Goal: Information Seeking & Learning: Learn about a topic

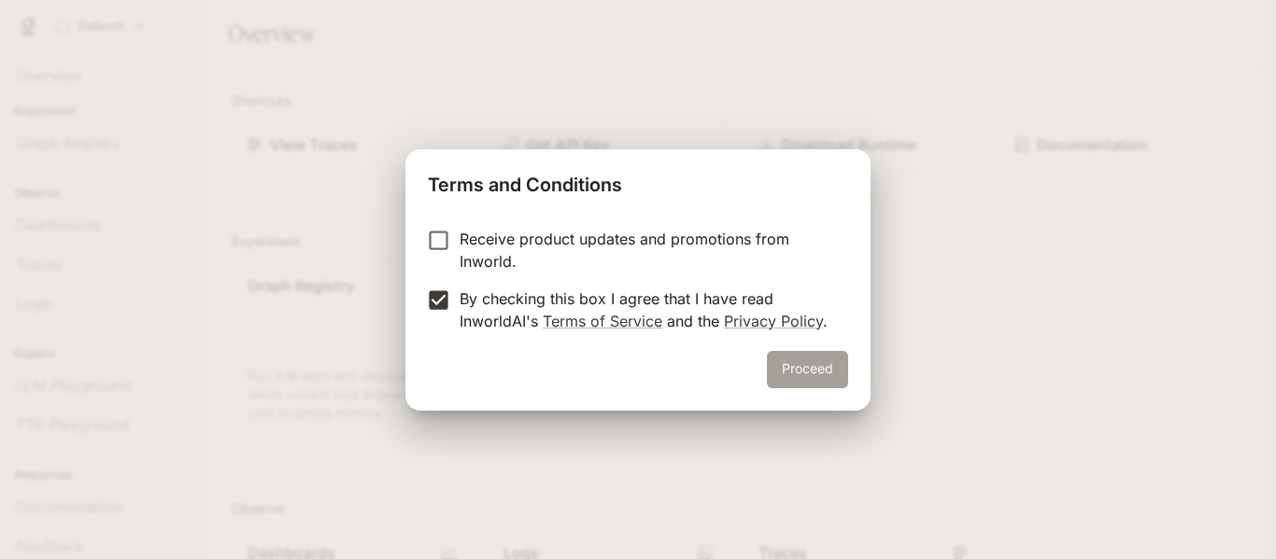
click at [820, 363] on button "Proceed" at bounding box center [807, 369] width 81 height 37
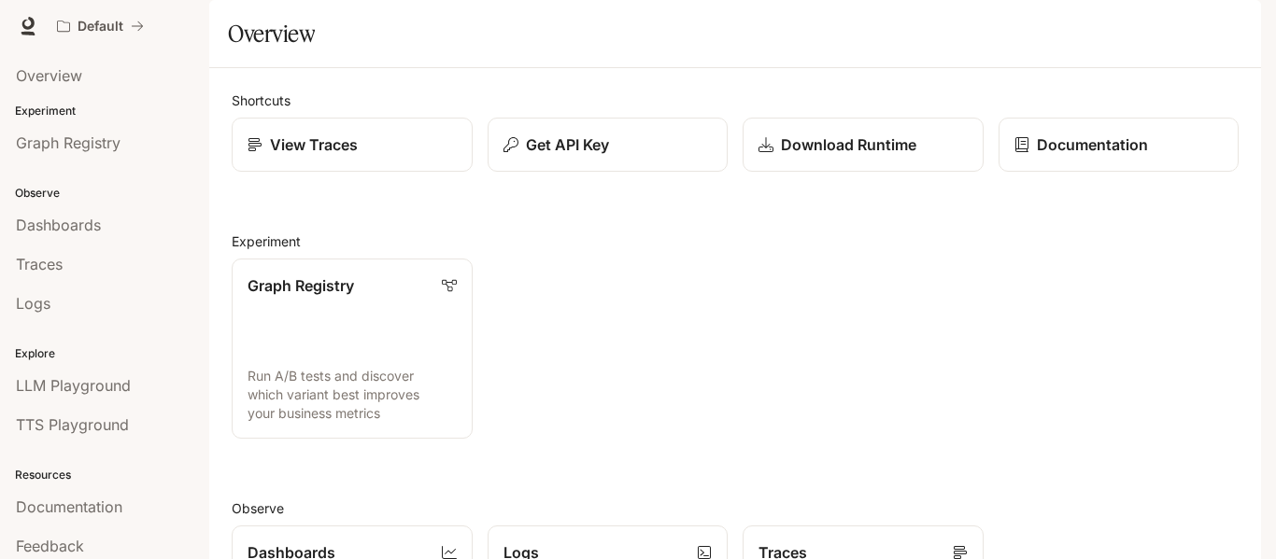
scroll to position [49, 0]
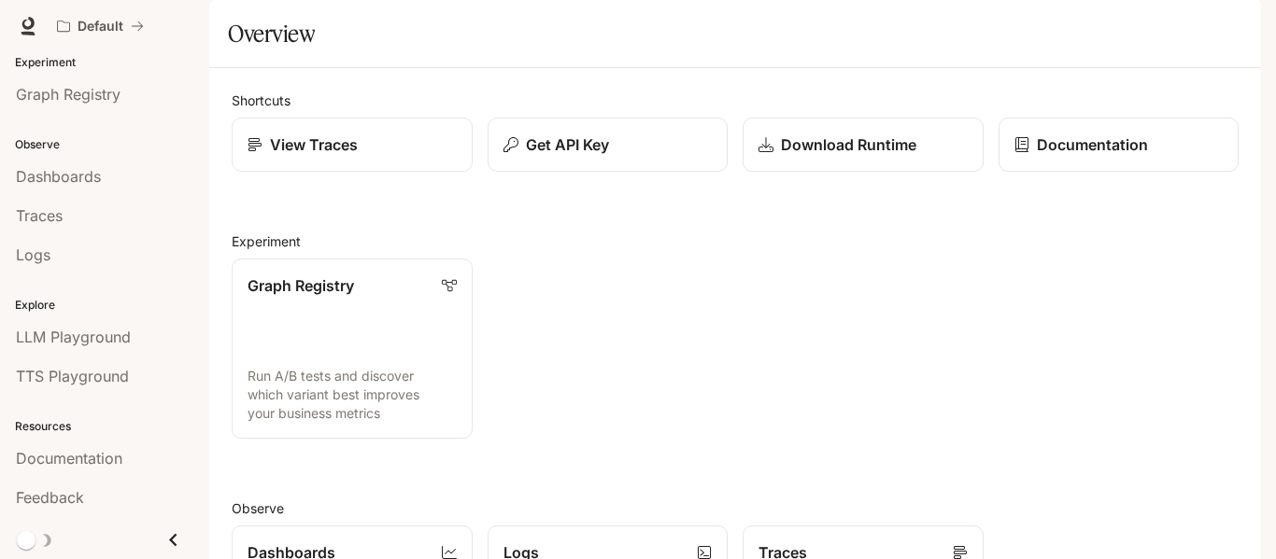
click at [161, 531] on icon "Close drawer" at bounding box center [173, 540] width 25 height 25
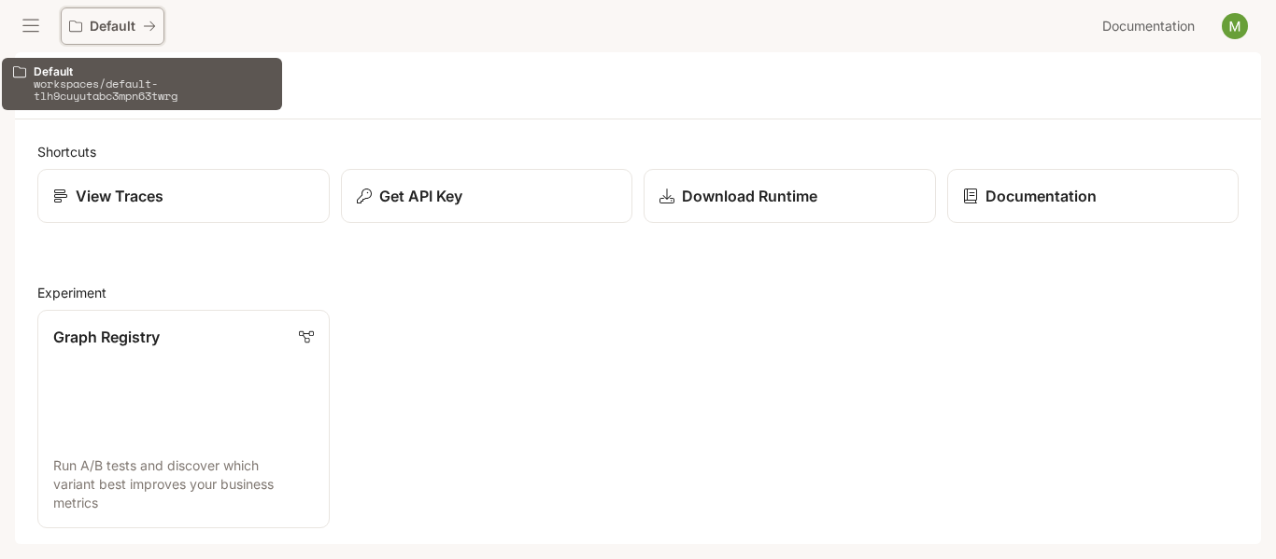
click at [118, 23] on p "Default" at bounding box center [113, 27] width 46 height 16
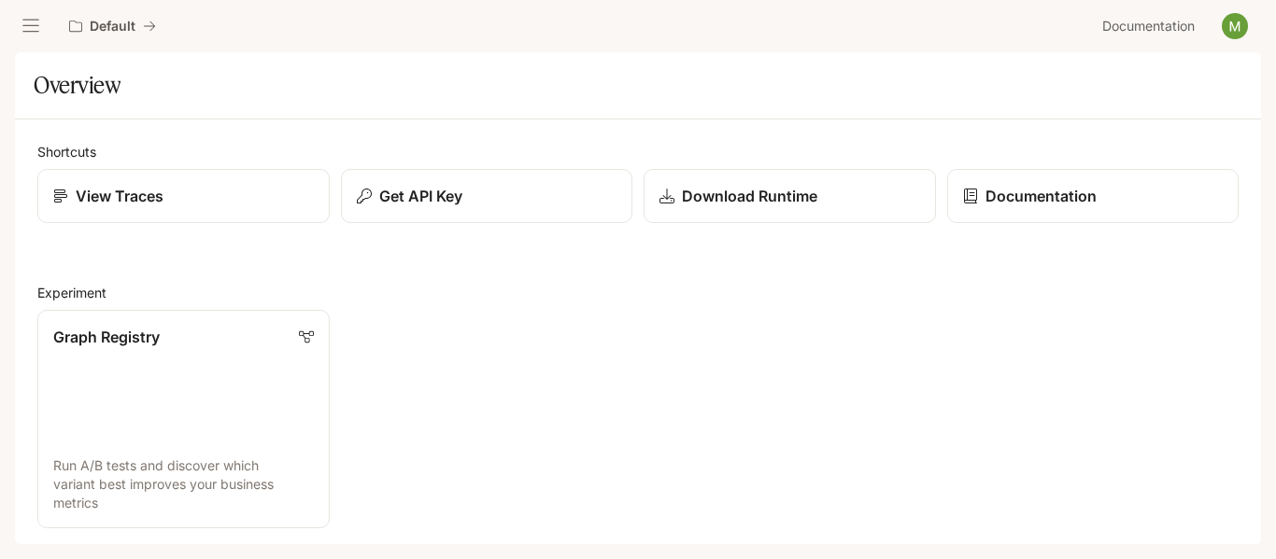
click at [35, 29] on icon "open drawer" at bounding box center [30, 26] width 19 height 19
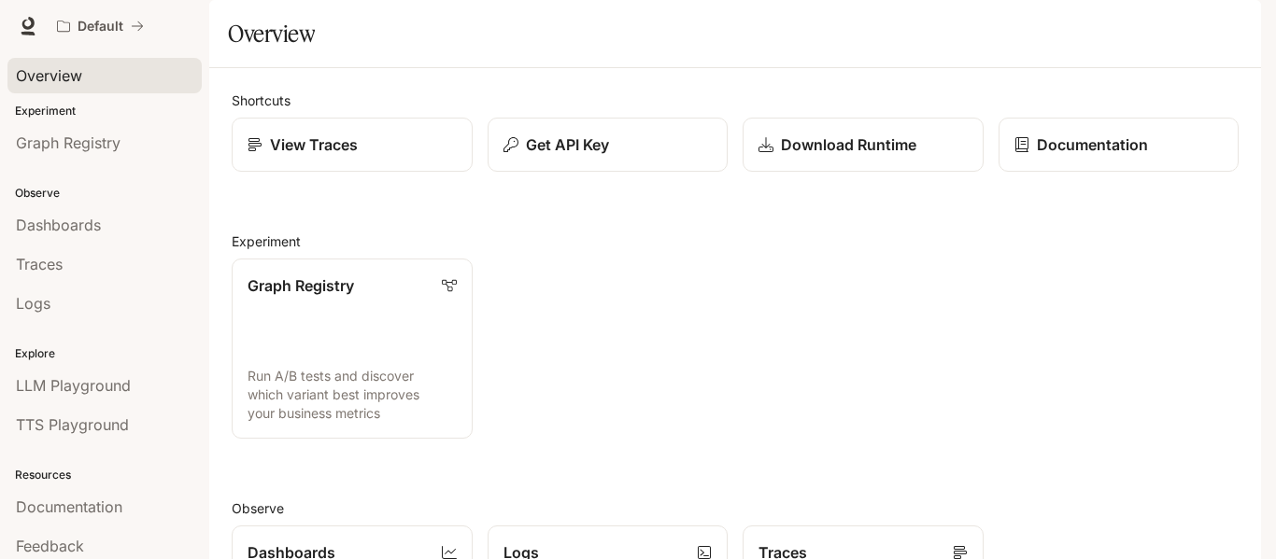
click at [101, 69] on div "Overview" at bounding box center [104, 75] width 177 height 22
click at [127, 157] on link "Graph Registry" at bounding box center [104, 142] width 194 height 35
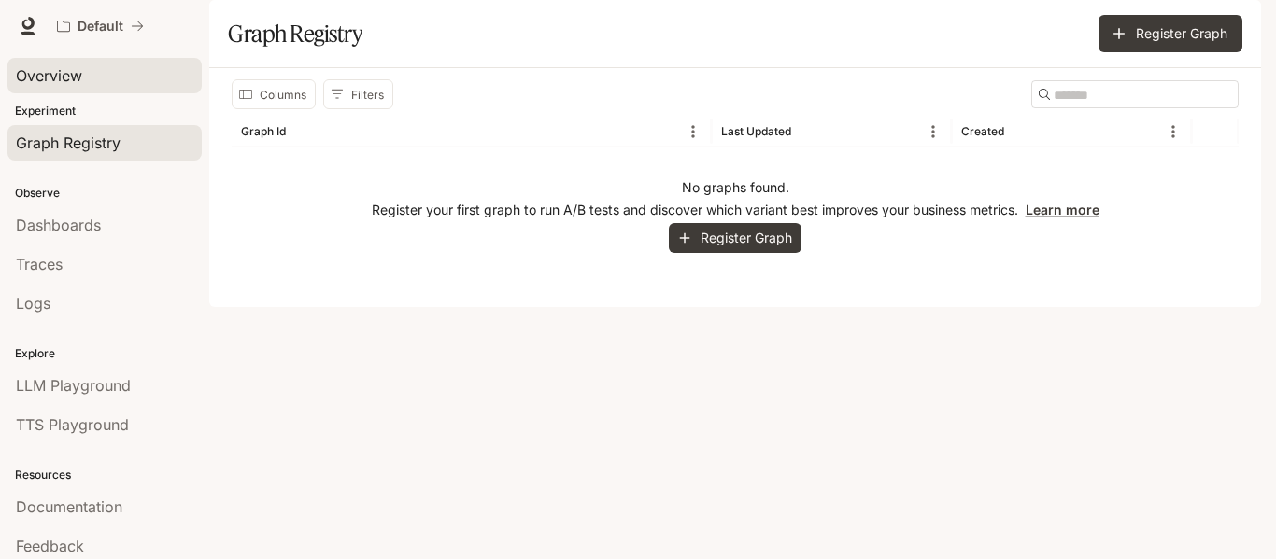
click at [127, 76] on div "Overview" at bounding box center [104, 75] width 177 height 22
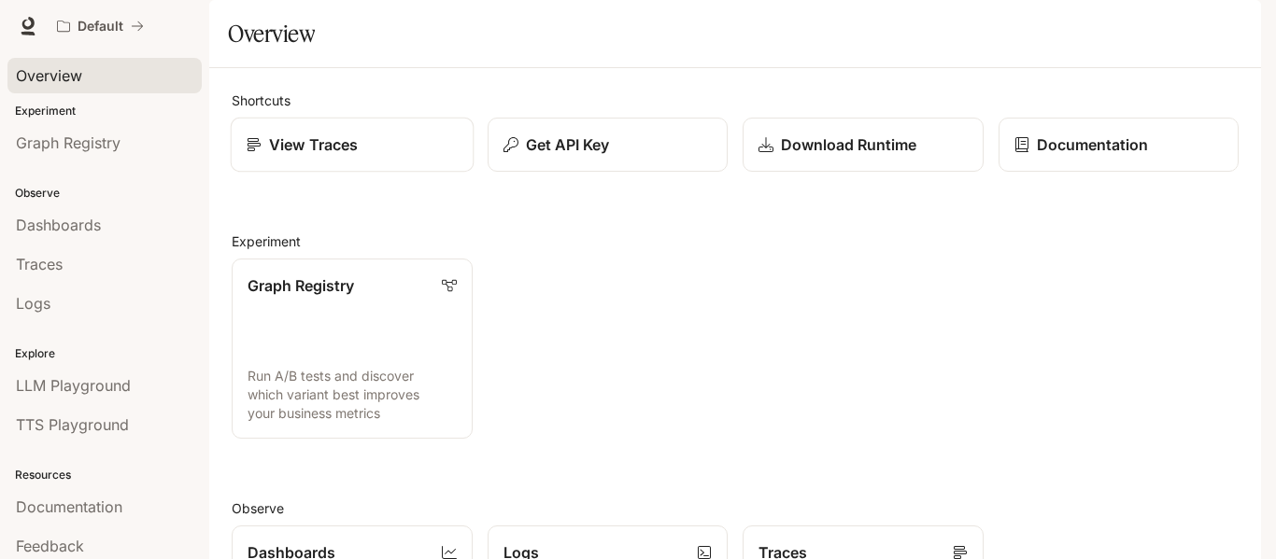
click at [354, 173] on link "View Traces" at bounding box center [352, 145] width 243 height 55
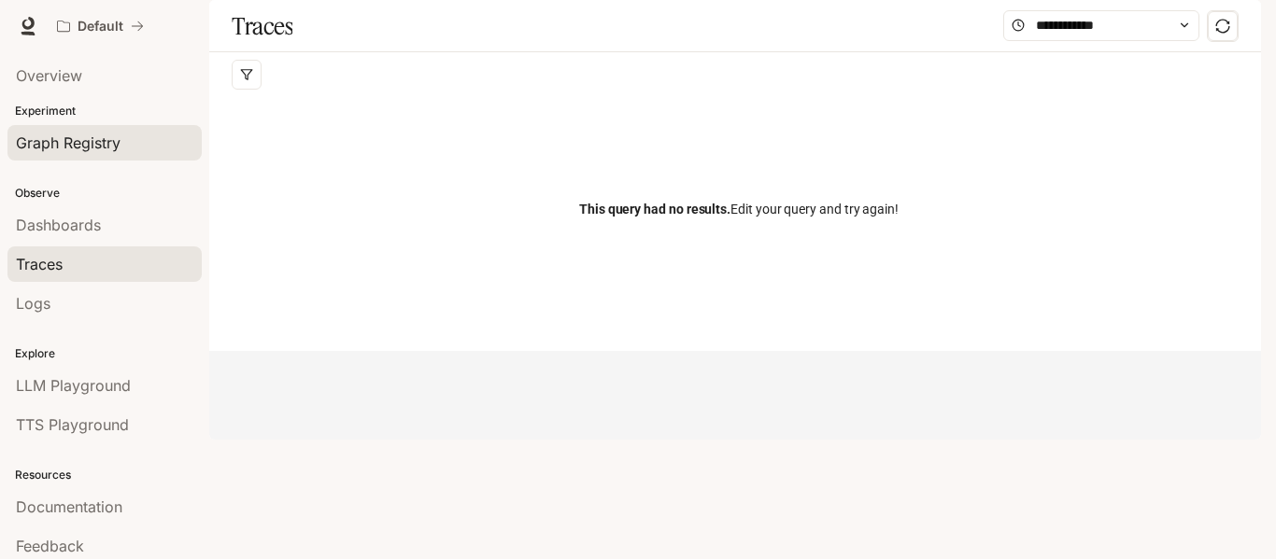
click at [147, 147] on div "Graph Registry" at bounding box center [104, 143] width 177 height 22
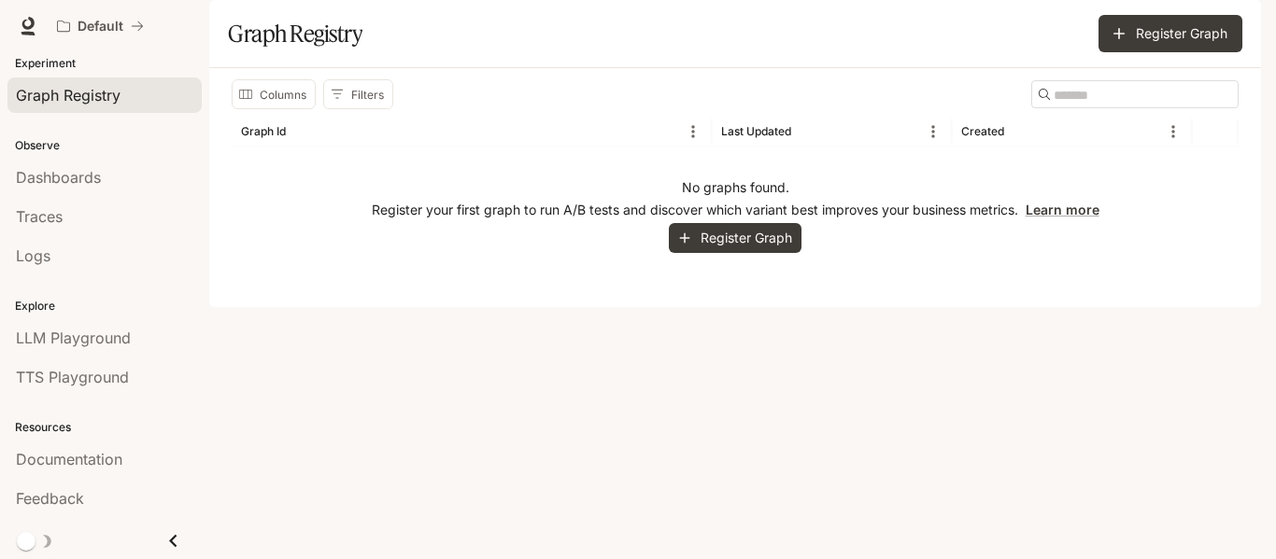
scroll to position [49, 0]
click at [135, 333] on div "LLM Playground" at bounding box center [104, 337] width 177 height 22
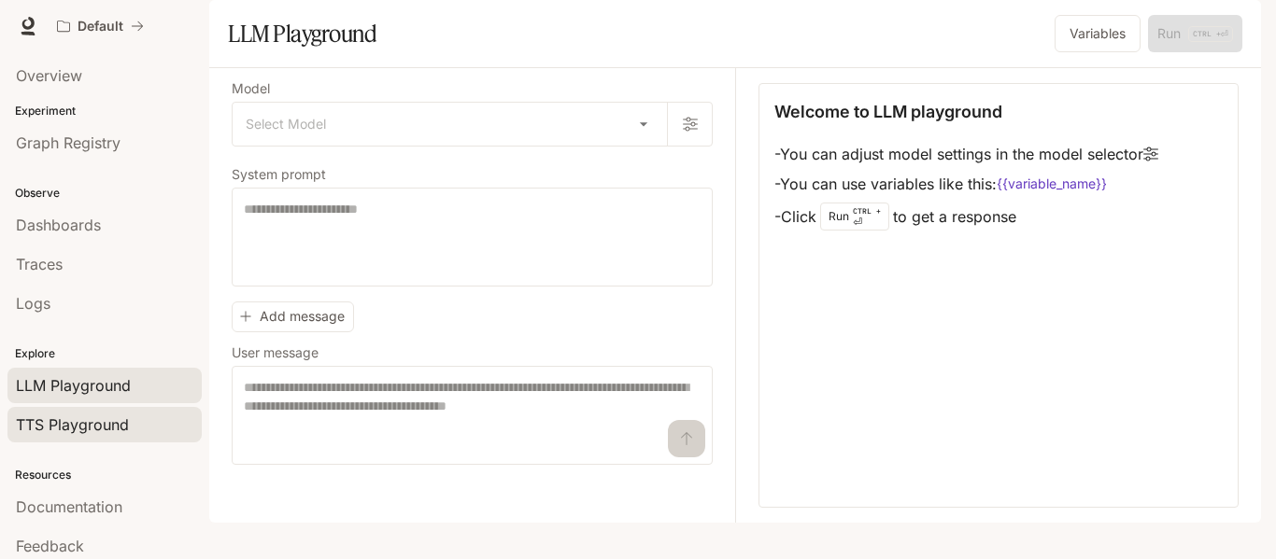
click at [68, 417] on span "TTS Playground" at bounding box center [72, 425] width 113 height 22
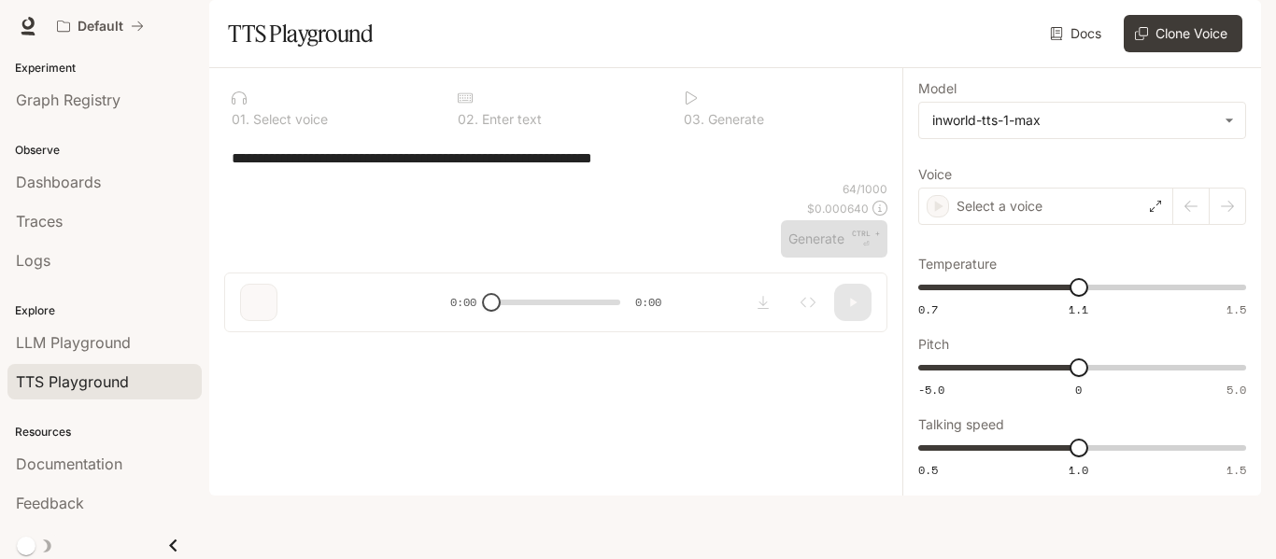
scroll to position [49, 0]
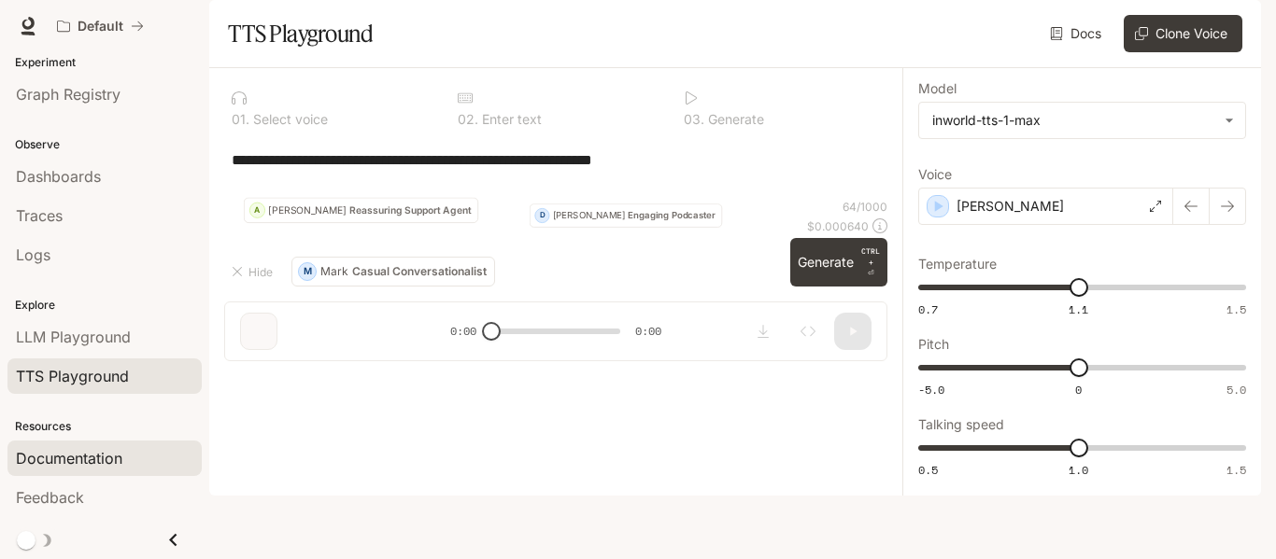
click at [93, 470] on link "Documentation" at bounding box center [104, 458] width 194 height 35
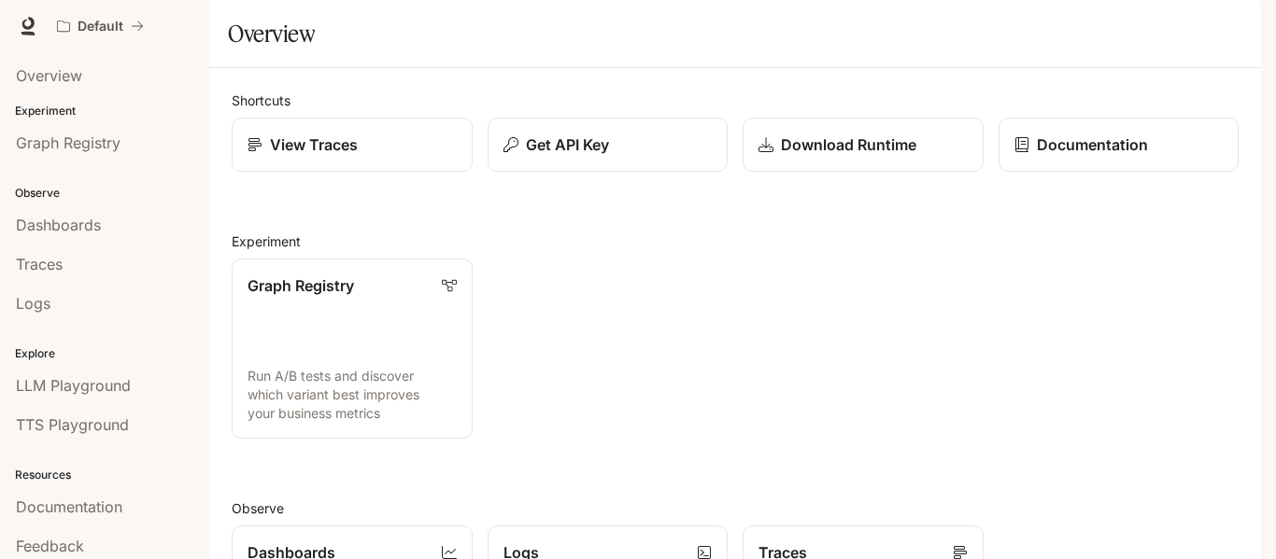
click at [1225, 26] on img "button" at bounding box center [1235, 26] width 26 height 26
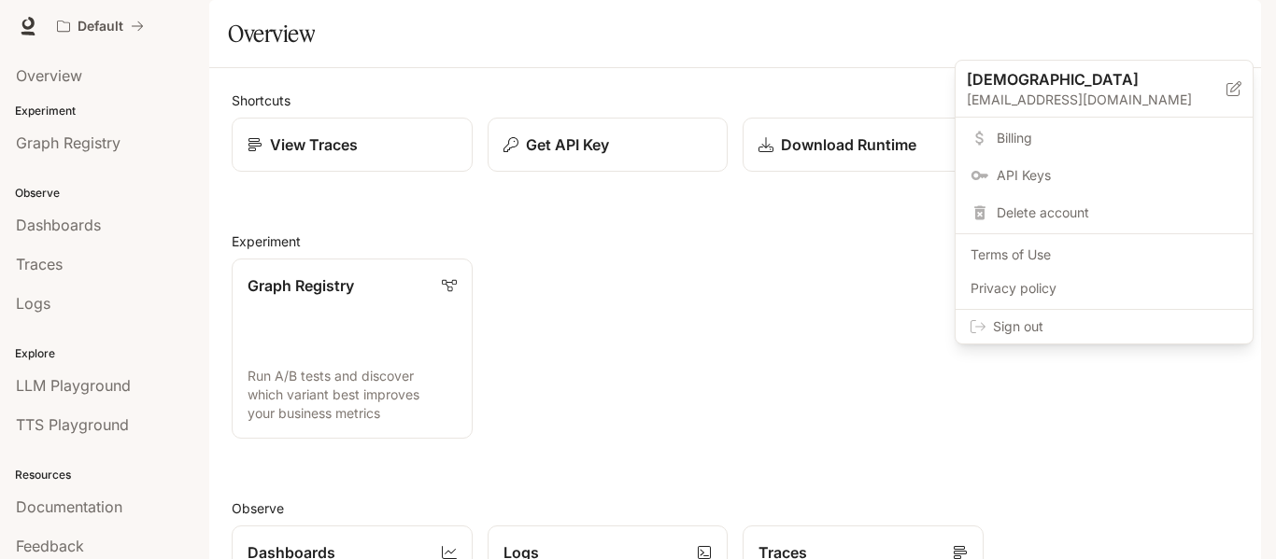
click at [1044, 328] on span "Sign out" at bounding box center [1115, 327] width 245 height 19
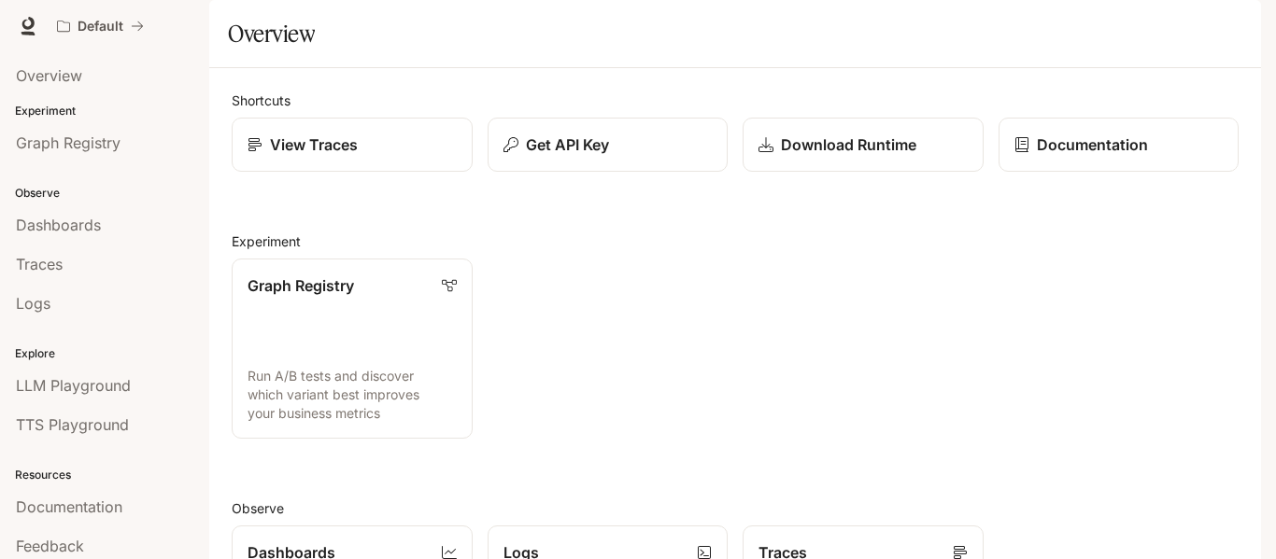
click at [1222, 26] on img "button" at bounding box center [1235, 26] width 26 height 26
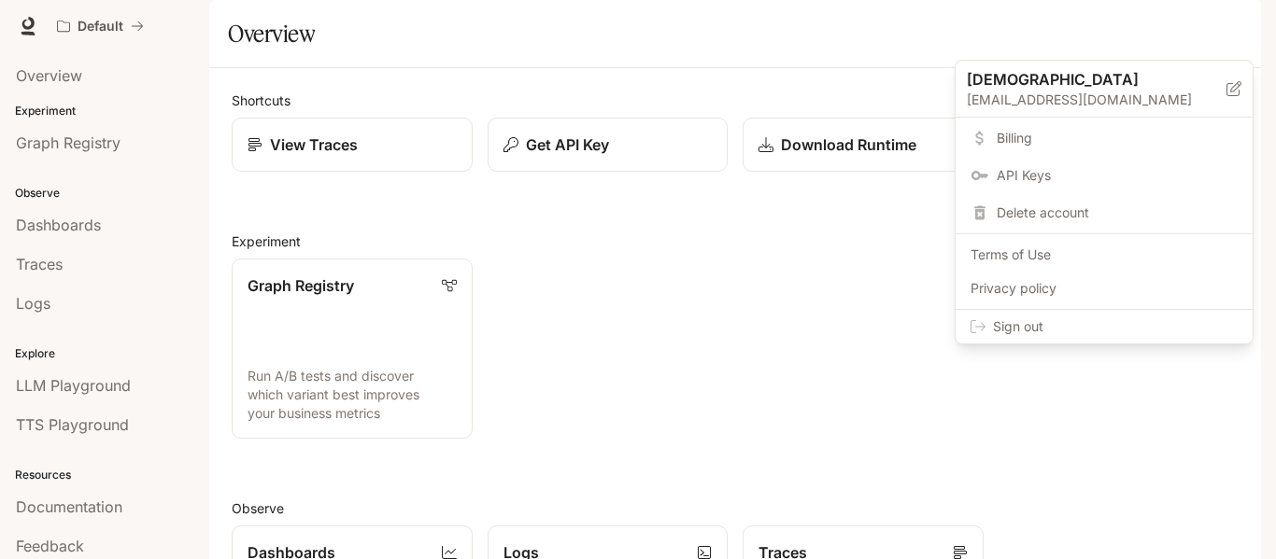
click at [822, 289] on div at bounding box center [638, 279] width 1276 height 559
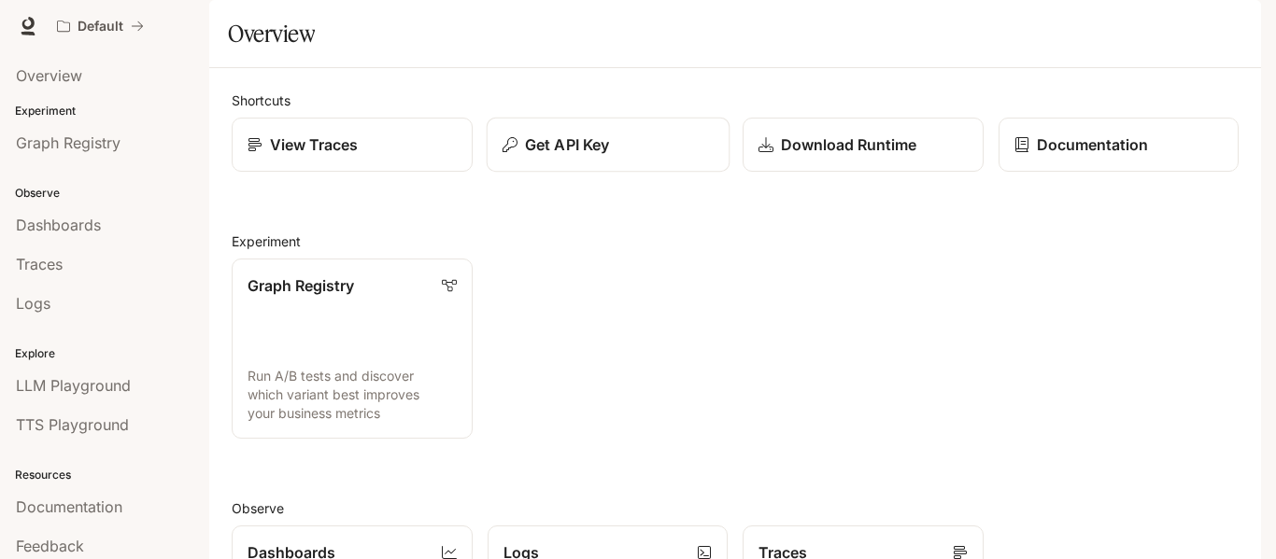
click at [549, 156] on p "Get API Key" at bounding box center [567, 145] width 84 height 22
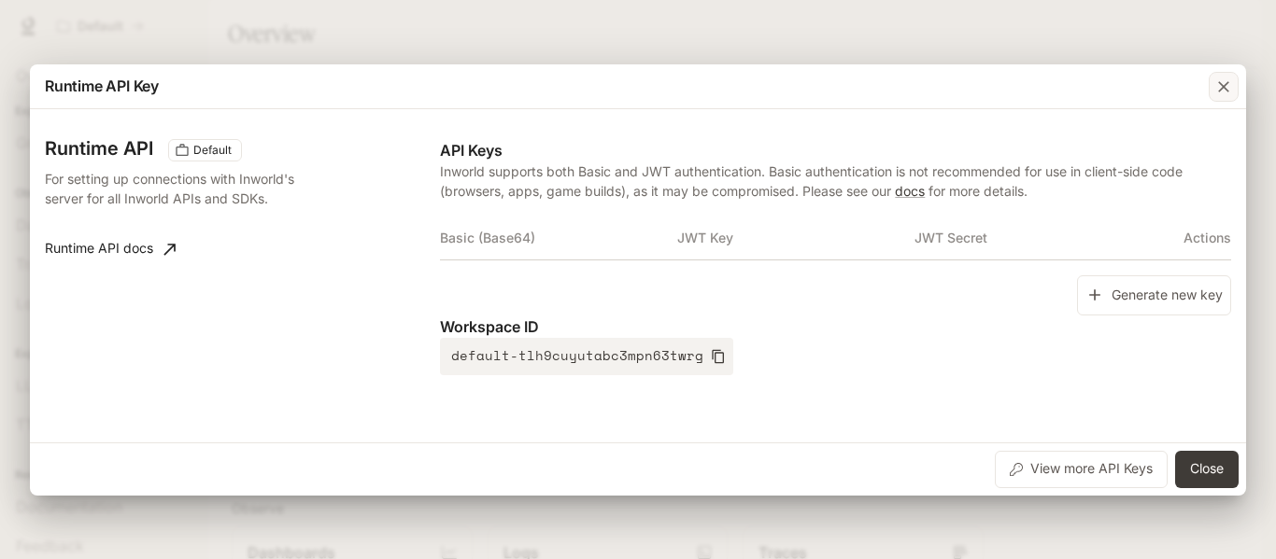
click at [1221, 76] on div "button" at bounding box center [1223, 87] width 30 height 30
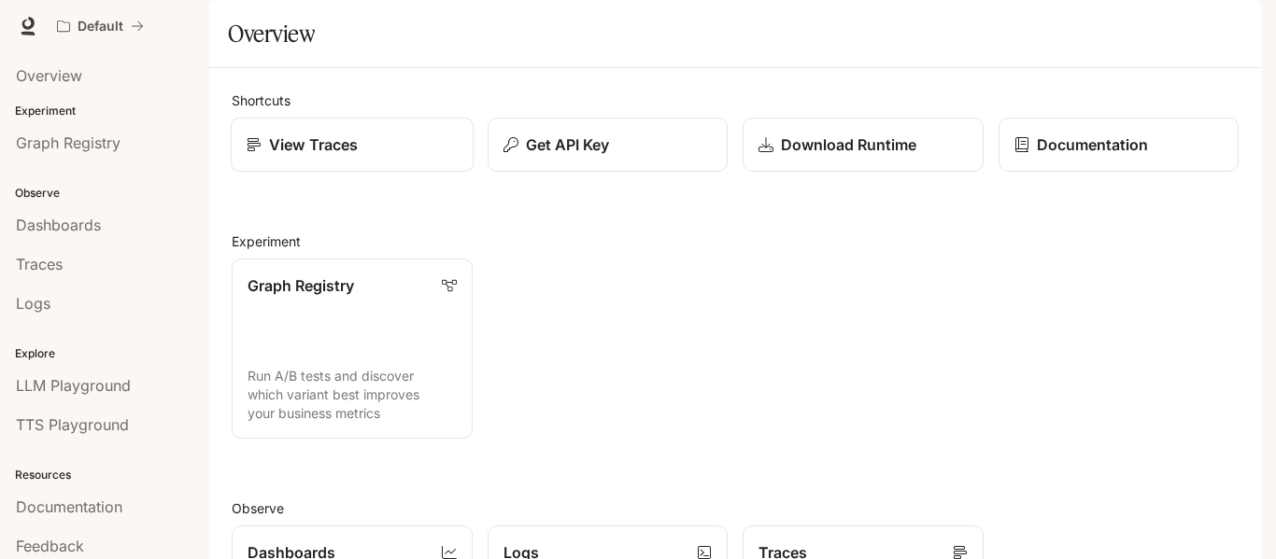
click at [343, 156] on p "View Traces" at bounding box center [313, 145] width 89 height 22
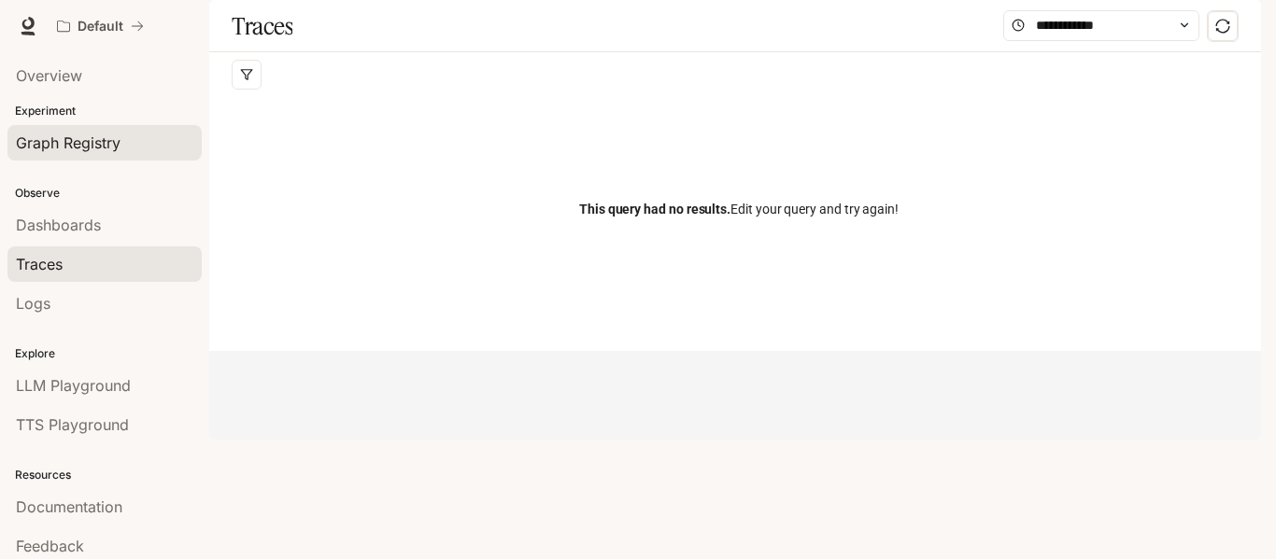
click at [86, 133] on span "Graph Registry" at bounding box center [68, 143] width 105 height 22
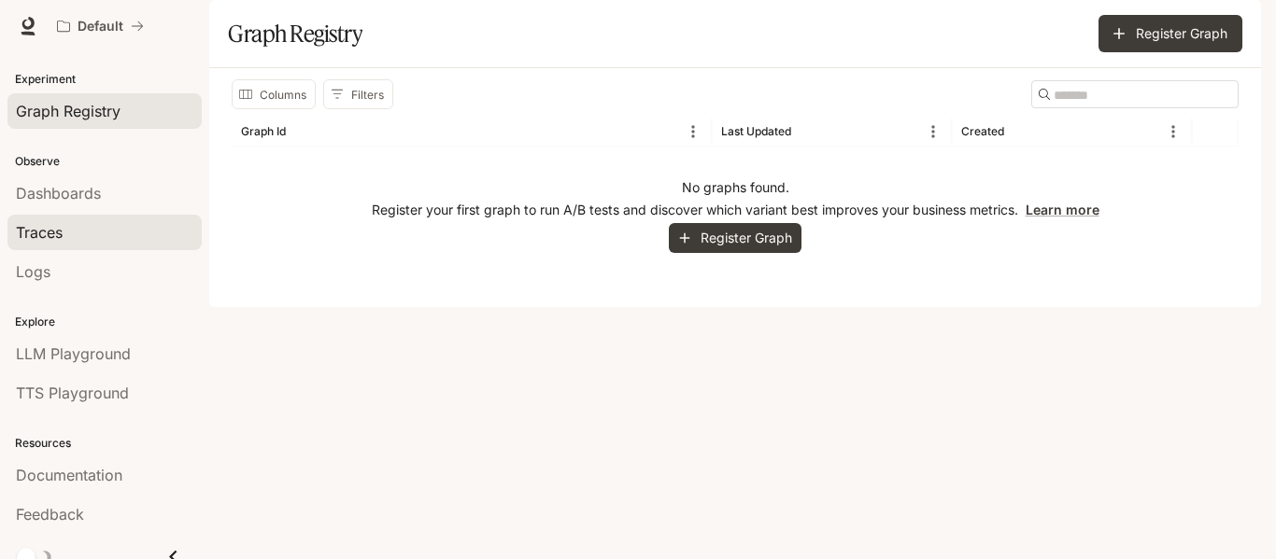
scroll to position [49, 0]
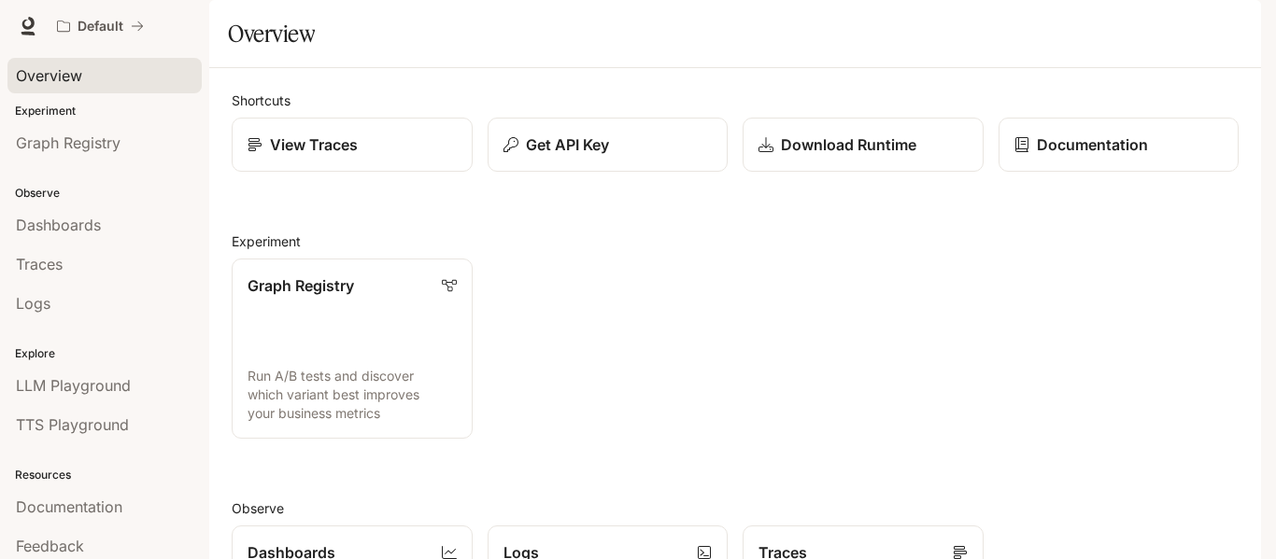
click at [85, 64] on link "Overview" at bounding box center [104, 75] width 194 height 35
click at [35, 20] on icon at bounding box center [28, 26] width 19 height 19
drag, startPoint x: 45, startPoint y: 3, endPoint x: 533, endPoint y: 38, distance: 489.7
click at [533, 38] on div "Default" at bounding box center [572, 25] width 1046 height 37
drag, startPoint x: 21, startPoint y: 0, endPoint x: 293, endPoint y: 44, distance: 275.3
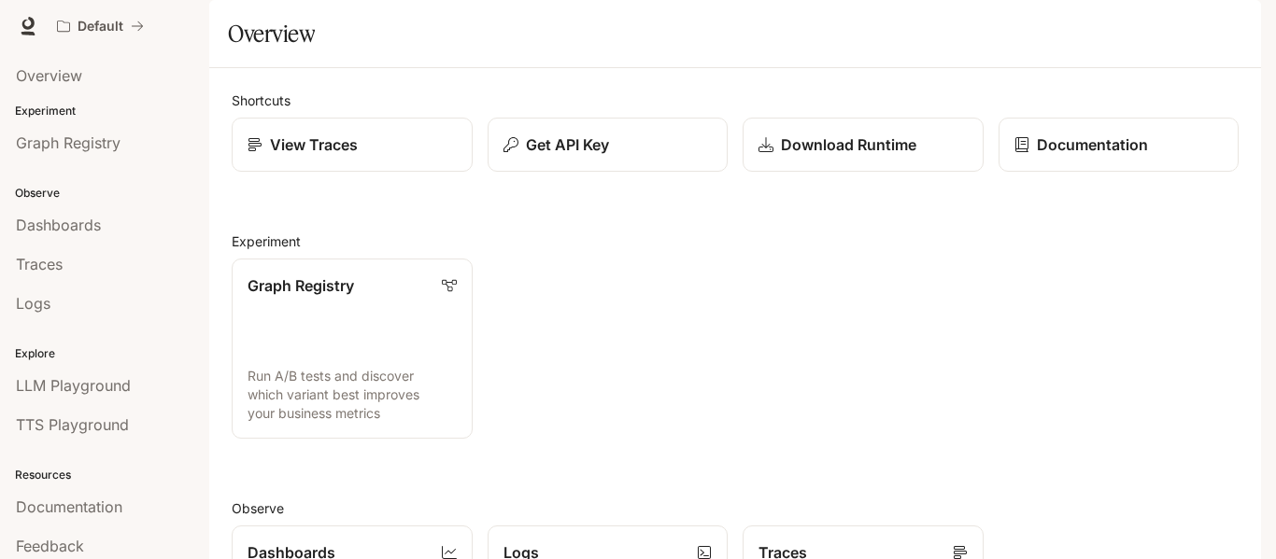
click at [293, 44] on div "Default" at bounding box center [572, 25] width 1046 height 37
drag, startPoint x: 1147, startPoint y: 0, endPoint x: 741, endPoint y: 11, distance: 406.4
click at [741, 11] on div "Default" at bounding box center [572, 25] width 1046 height 37
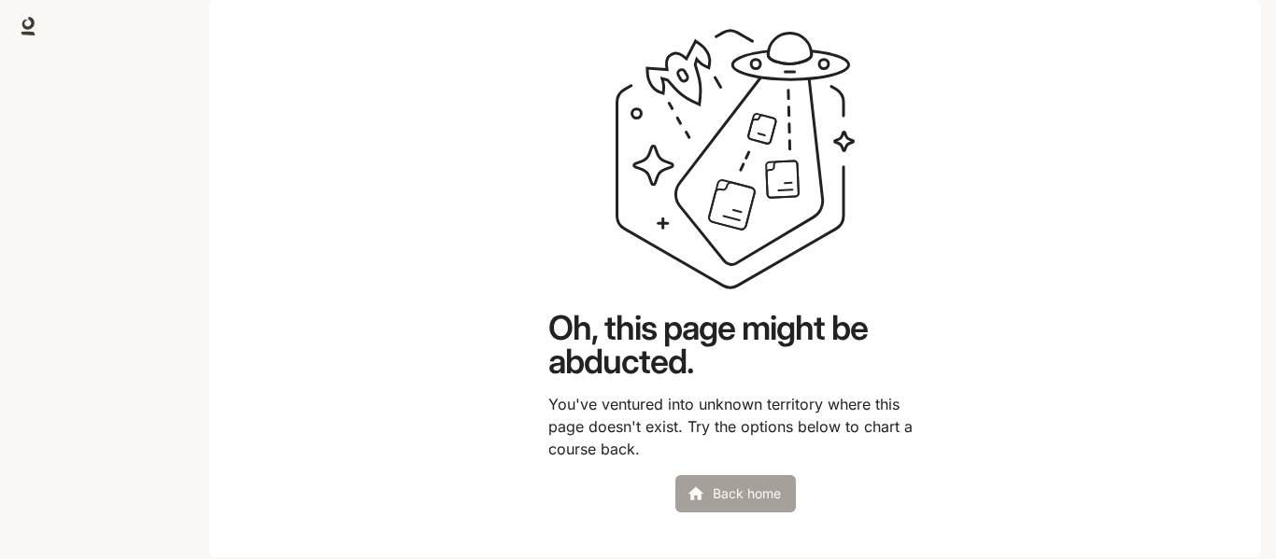
click at [746, 513] on link "Back home" at bounding box center [735, 493] width 120 height 37
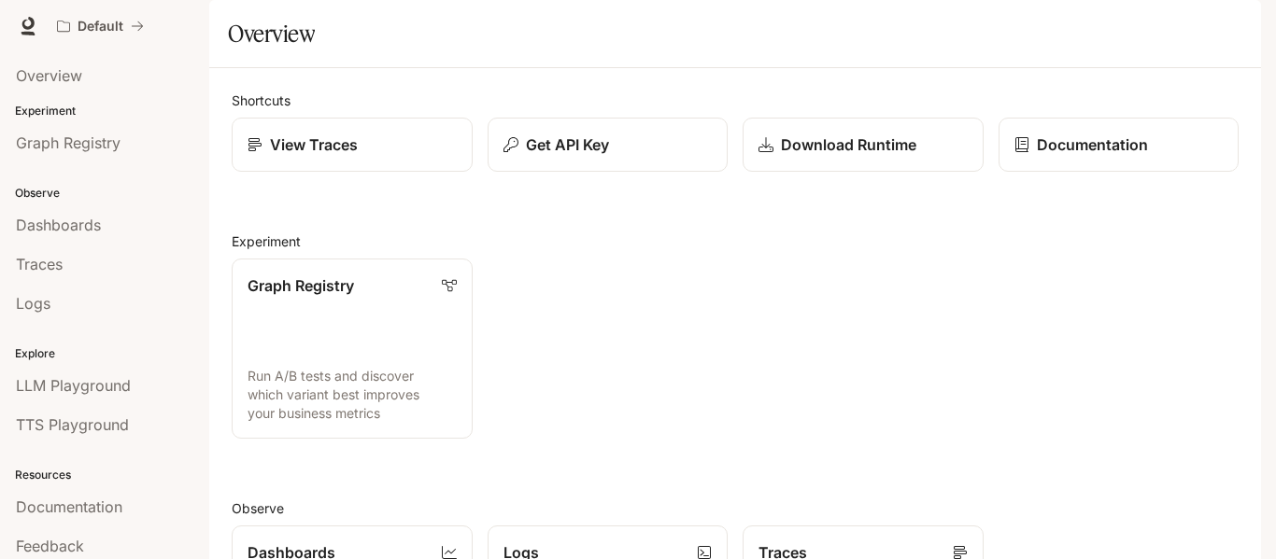
click at [1239, 24] on img "button" at bounding box center [1235, 26] width 26 height 26
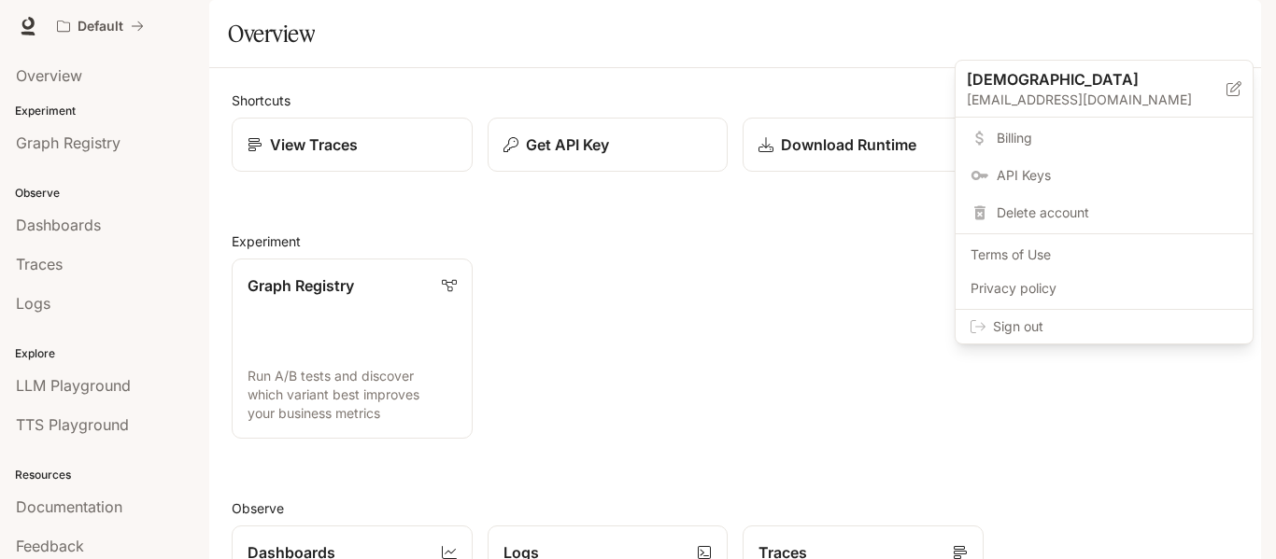
click at [1169, 318] on div "Sign out" at bounding box center [1103, 327] width 297 height 34
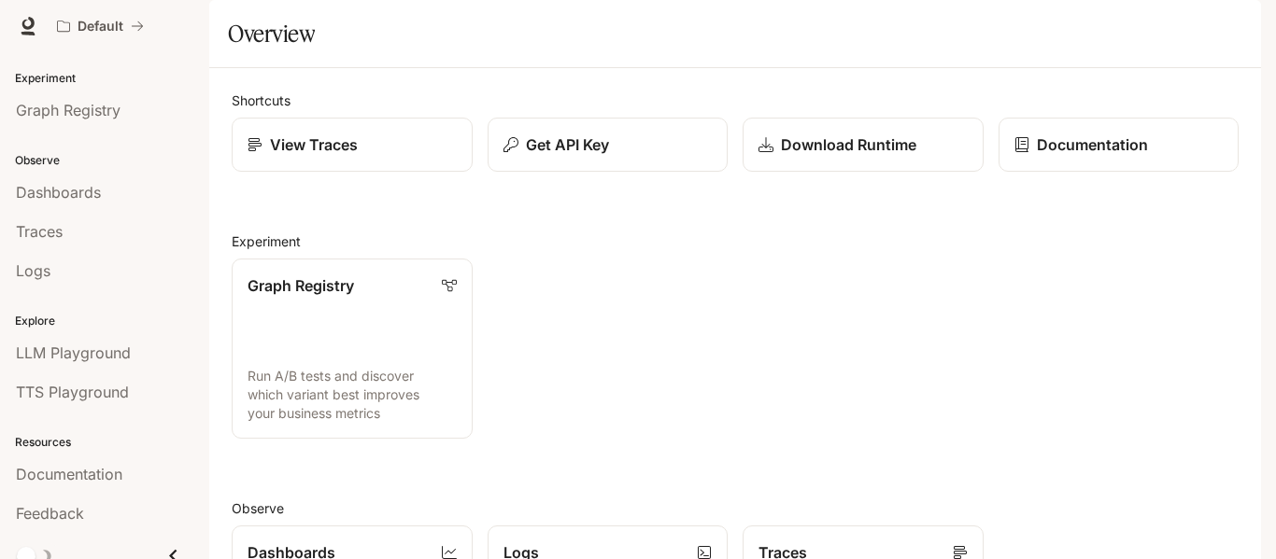
scroll to position [49, 0]
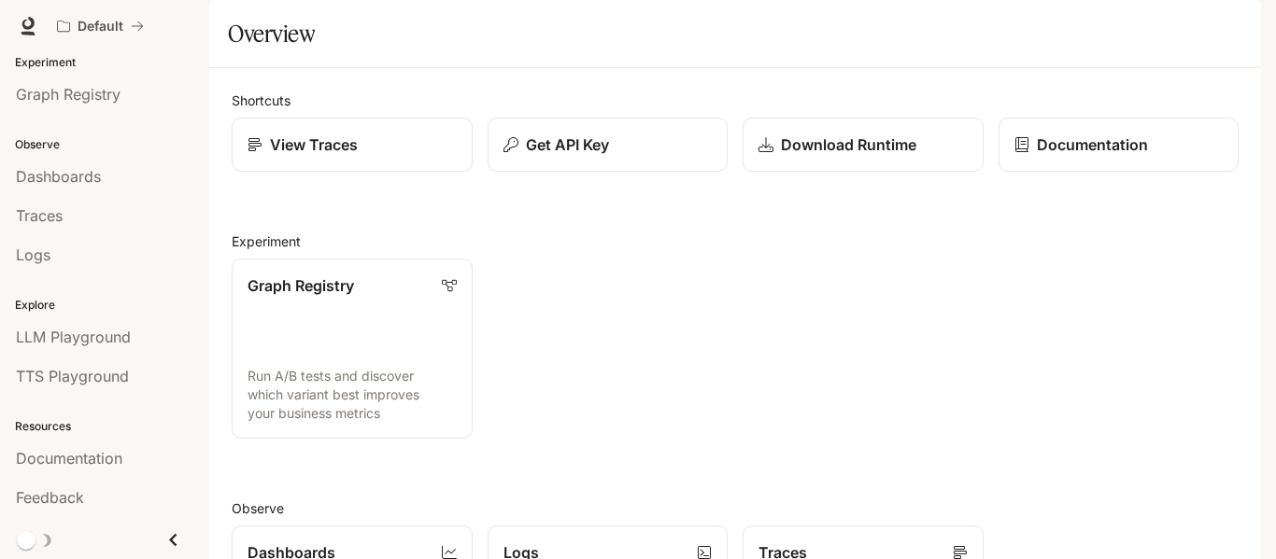
click at [169, 538] on icon "Close drawer" at bounding box center [172, 540] width 7 height 13
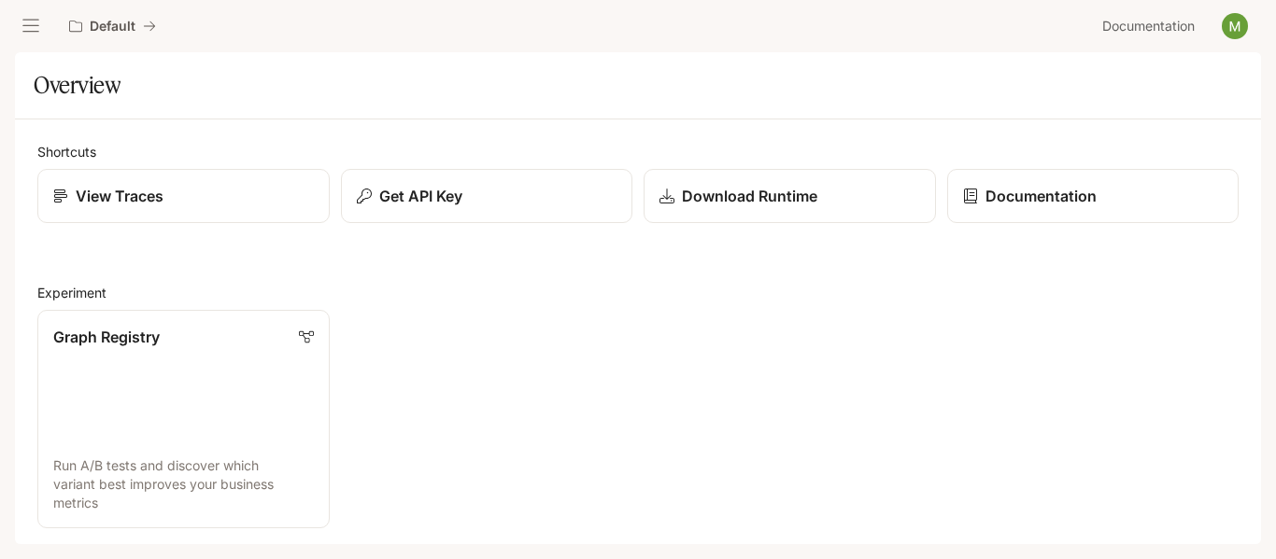
scroll to position [0, 0]
click at [44, 22] on button "open drawer" at bounding box center [31, 26] width 34 height 34
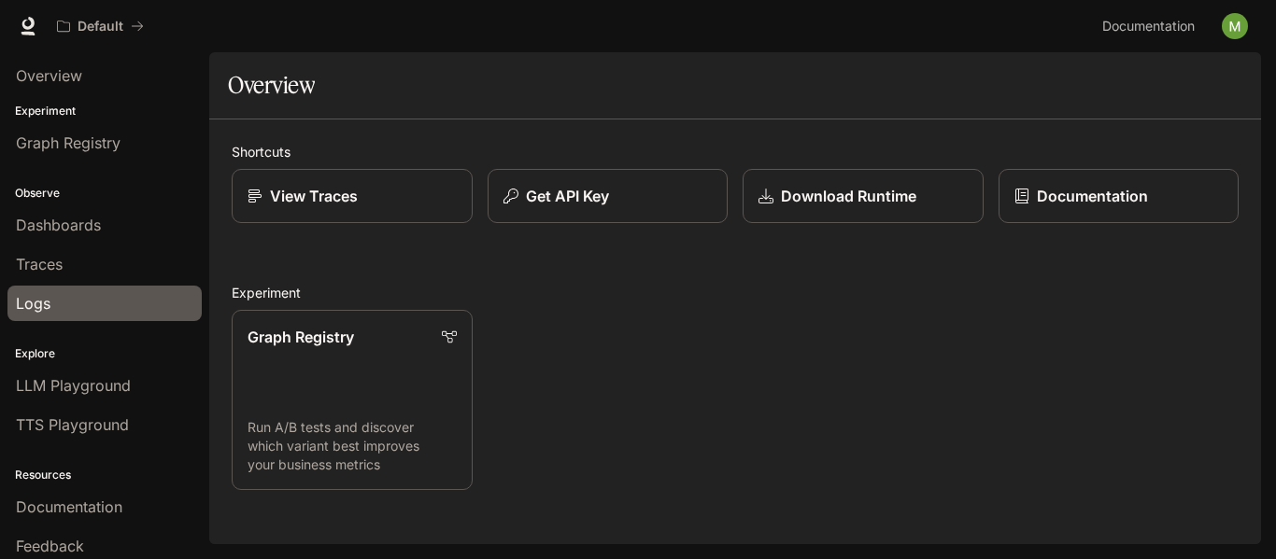
click at [81, 295] on div "Logs" at bounding box center [104, 303] width 177 height 22
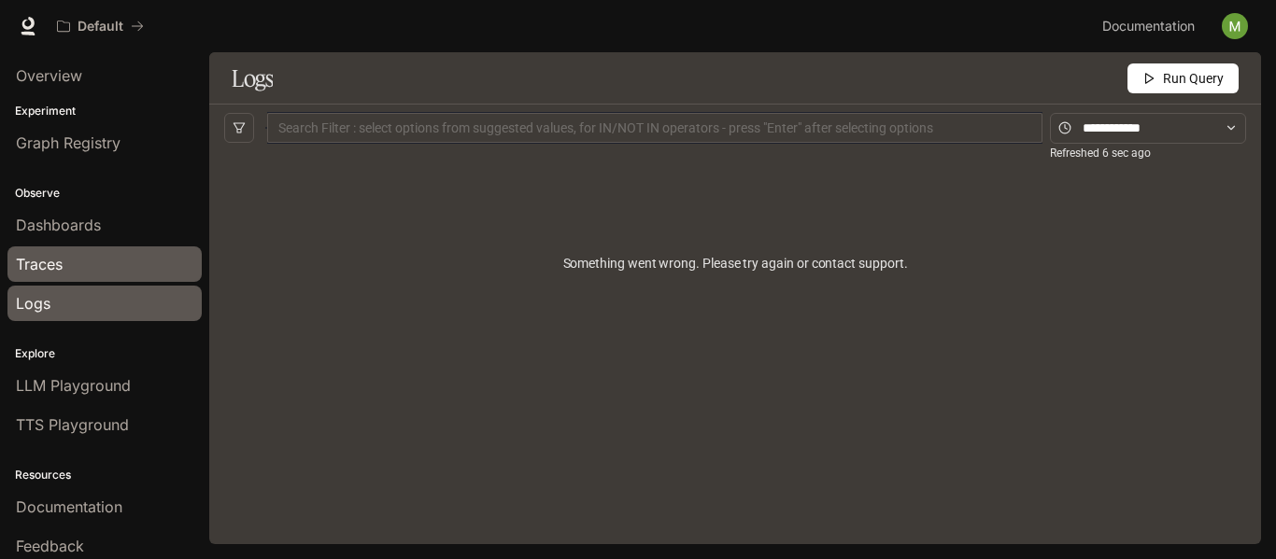
click at [112, 250] on link "Traces" at bounding box center [104, 264] width 194 height 35
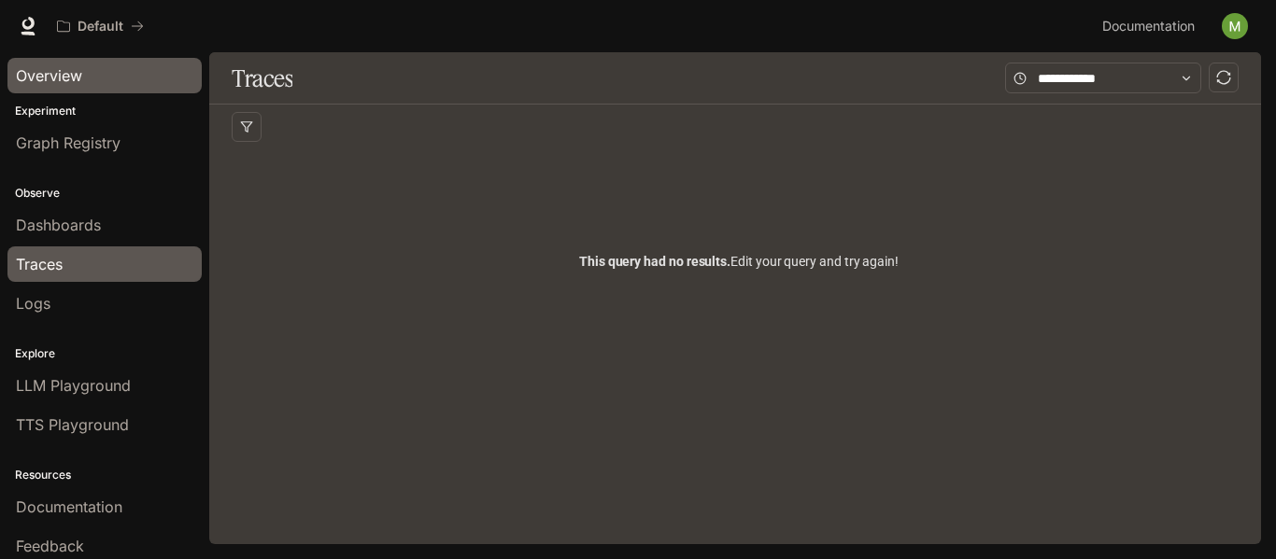
click at [106, 86] on div "Overview" at bounding box center [104, 75] width 177 height 22
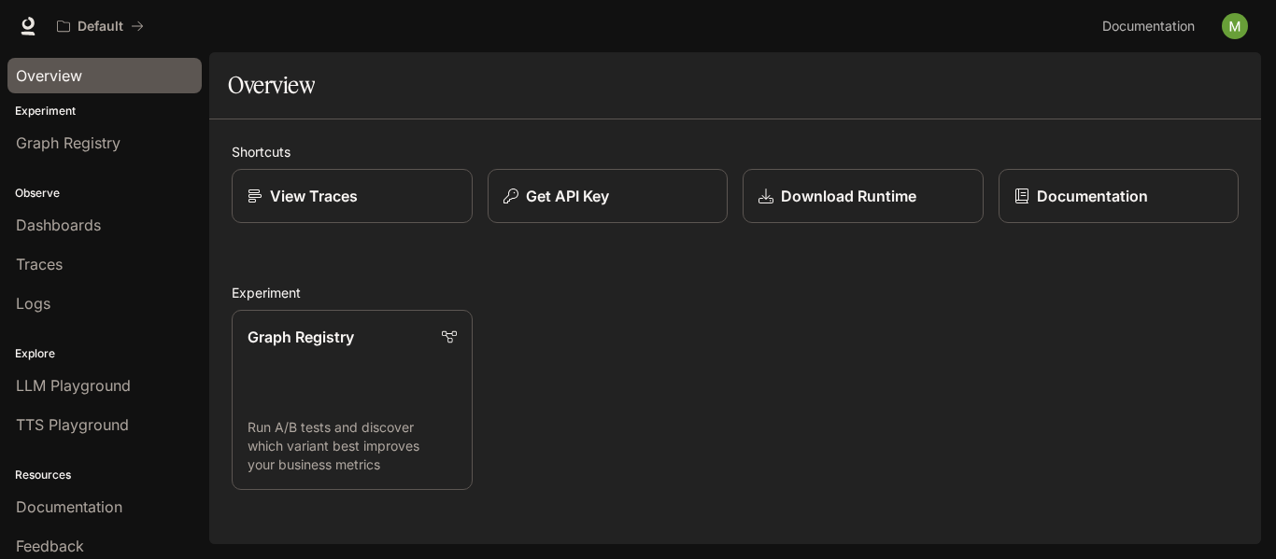
click at [1222, 25] on img "button" at bounding box center [1235, 26] width 26 height 26
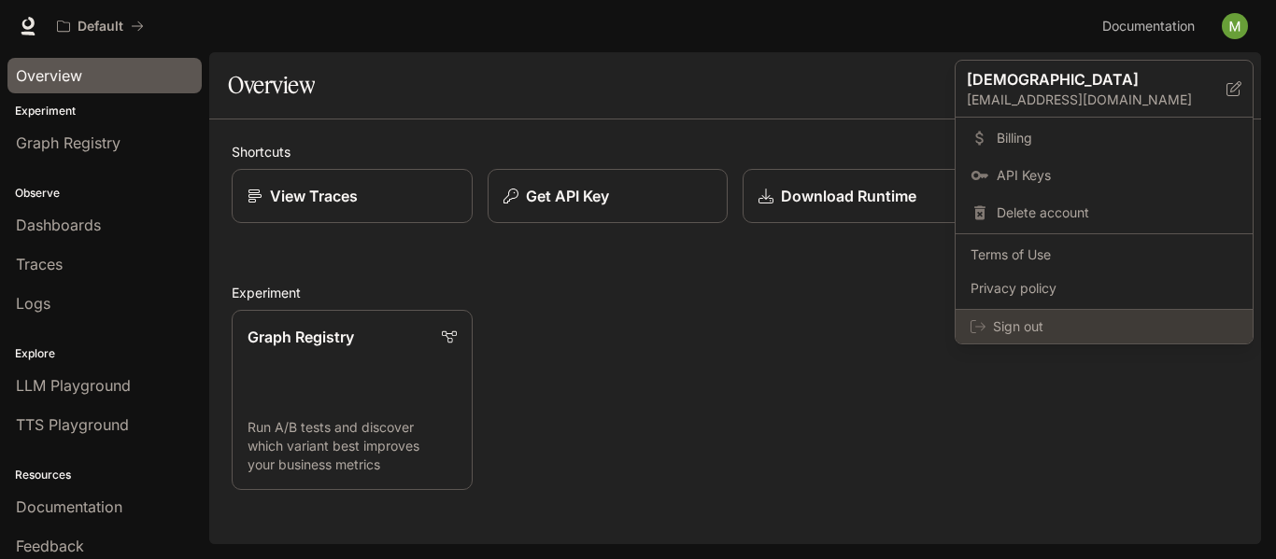
click at [1070, 315] on div "Sign out" at bounding box center [1103, 327] width 297 height 34
